Goal: Task Accomplishment & Management: Use online tool/utility

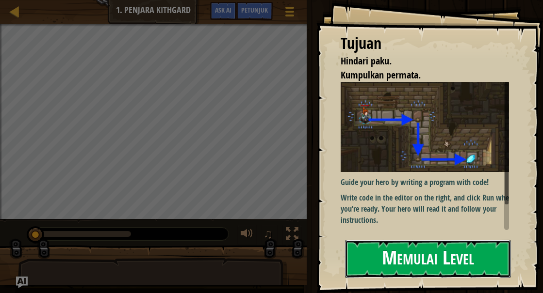
click at [424, 264] on button "Memulai Level" at bounding box center [428, 259] width 166 height 38
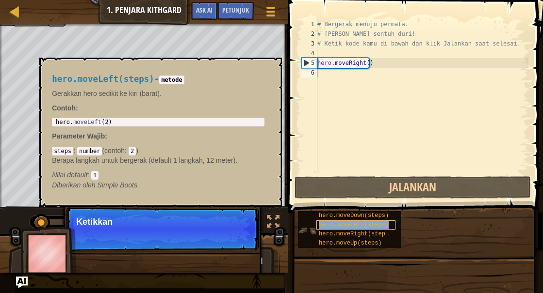
click at [324, 221] on div "hero.moveLeft(steps)" at bounding box center [355, 225] width 79 height 9
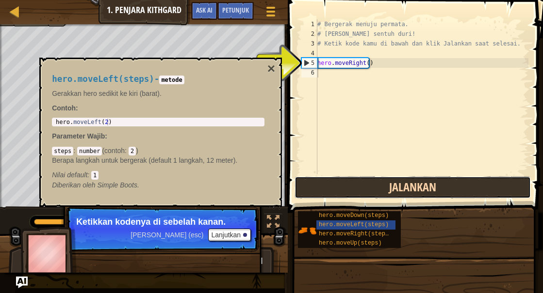
click at [431, 185] on button "Jalankan" at bounding box center [412, 188] width 236 height 22
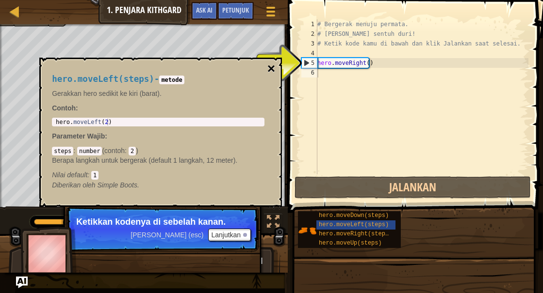
click at [270, 67] on button "×" at bounding box center [271, 69] width 8 height 14
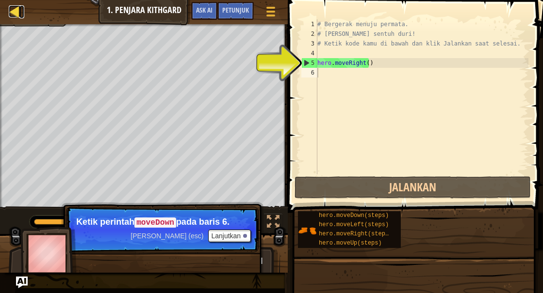
click at [11, 9] on div at bounding box center [15, 11] width 12 height 12
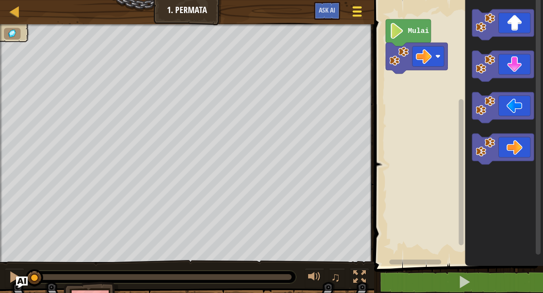
click at [358, 7] on span at bounding box center [357, 7] width 9 height 2
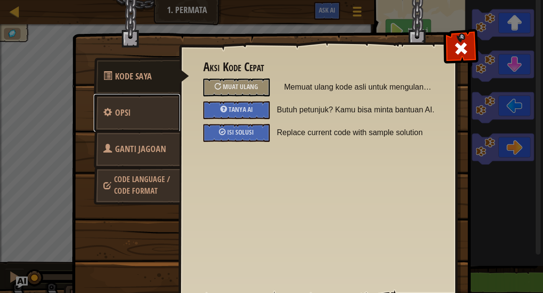
click at [126, 120] on link "Opsi" at bounding box center [137, 113] width 86 height 38
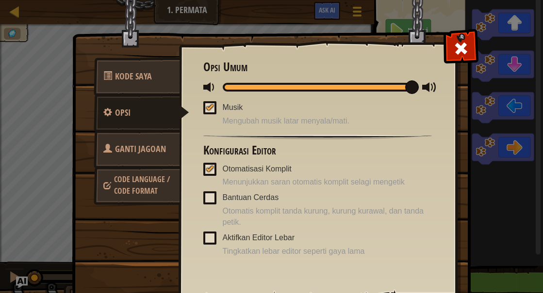
click at [124, 150] on span "Ganti Jagoan" at bounding box center [140, 149] width 51 height 12
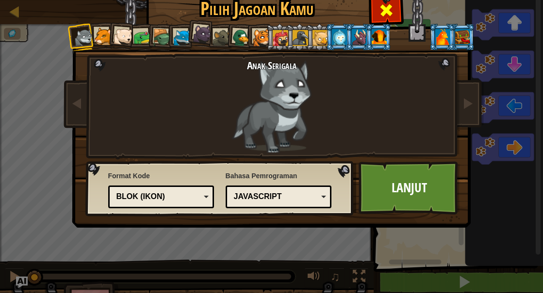
click at [384, 17] on span at bounding box center [386, 10] width 16 height 16
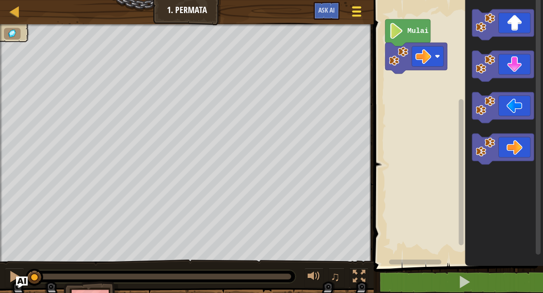
click at [361, 14] on div at bounding box center [356, 11] width 13 height 14
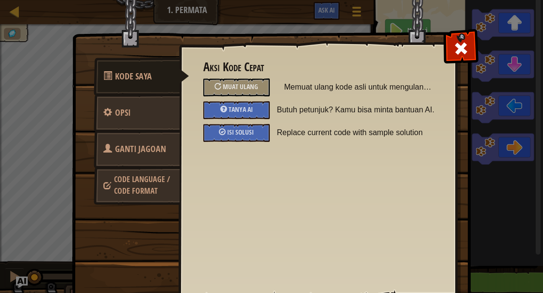
click at [137, 175] on span "Code Language / Code Format" at bounding box center [142, 185] width 56 height 22
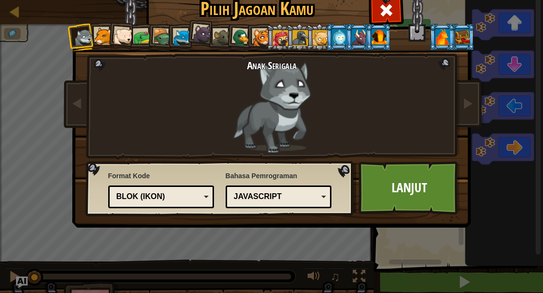
click at [203, 193] on div "Blok (ikon)" at bounding box center [161, 197] width 94 height 15
click at [381, 13] on span at bounding box center [386, 10] width 16 height 16
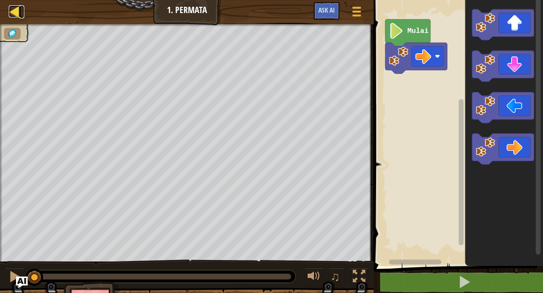
click at [18, 10] on div at bounding box center [15, 11] width 12 height 12
